Goal: Task Accomplishment & Management: Manage account settings

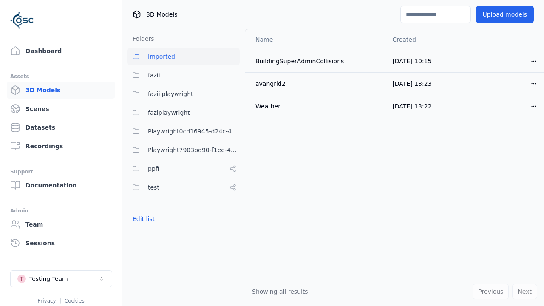
click at [142, 219] on button "Edit list" at bounding box center [144, 218] width 32 height 15
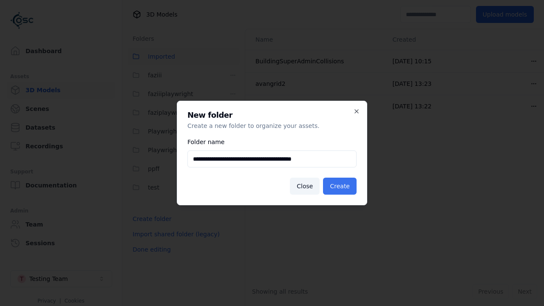
type input "**********"
click at [342, 186] on button "Create" at bounding box center [340, 186] width 34 height 17
click at [149, 257] on button "Done editing" at bounding box center [152, 249] width 48 height 15
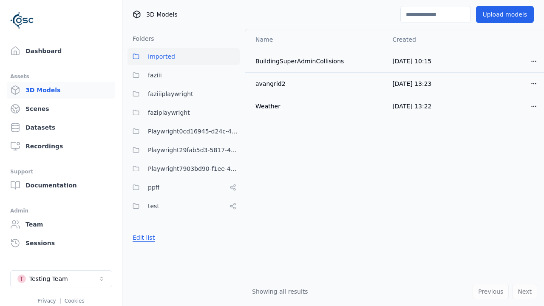
click at [142, 238] on button "Edit list" at bounding box center [144, 237] width 32 height 15
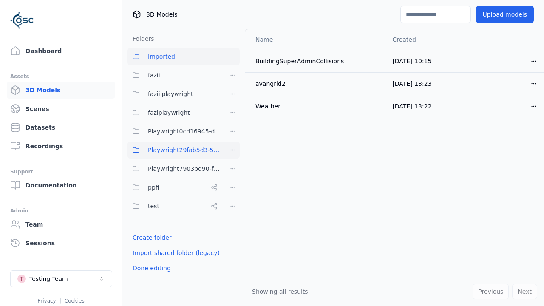
click at [233, 150] on html "Support Dashboard Assets 3D Models Scenes Datasets Recordings Support Documenta…" at bounding box center [272, 153] width 544 height 306
click at [233, 195] on div "Rename" at bounding box center [236, 195] width 57 height 14
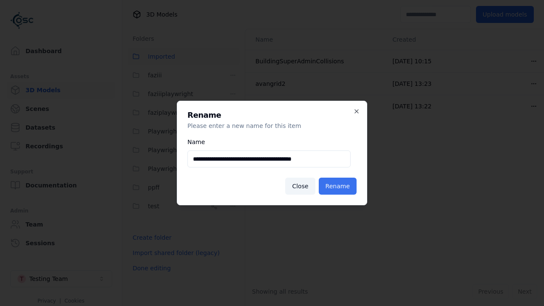
click at [269, 159] on input "**********" at bounding box center [269, 159] width 163 height 17
type input "**********"
click at [339, 186] on button "Rename" at bounding box center [338, 186] width 38 height 17
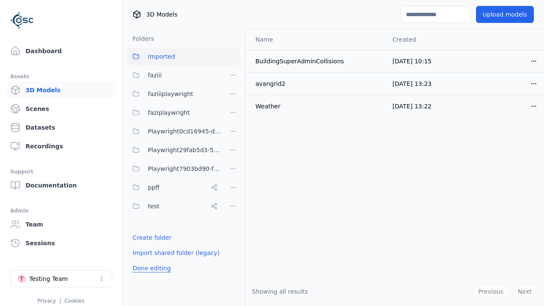
click at [149, 268] on button "Done editing" at bounding box center [152, 268] width 48 height 15
click at [142, 261] on button "Done editing" at bounding box center [152, 268] width 48 height 15
click at [233, 169] on html "Support Dashboard Assets 3D Models Scenes Datasets Recordings Support Documenta…" at bounding box center [272, 153] width 544 height 306
click at [233, 227] on div "Delete" at bounding box center [236, 227] width 57 height 14
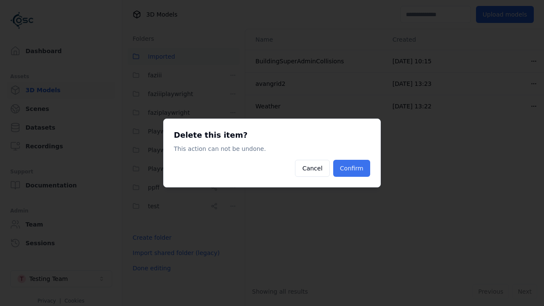
click at [353, 168] on button "Confirm" at bounding box center [351, 168] width 37 height 17
click at [149, 268] on button "Done editing" at bounding box center [152, 268] width 48 height 15
